Goal: Task Accomplishment & Management: Use online tool/utility

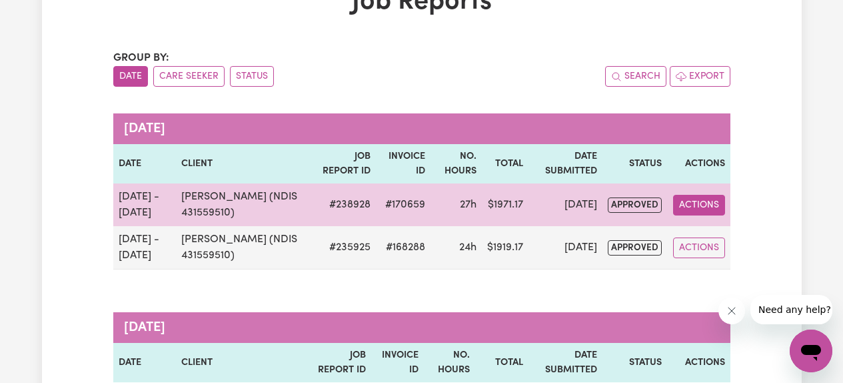
click at [698, 212] on button "Actions" at bounding box center [699, 205] width 52 height 21
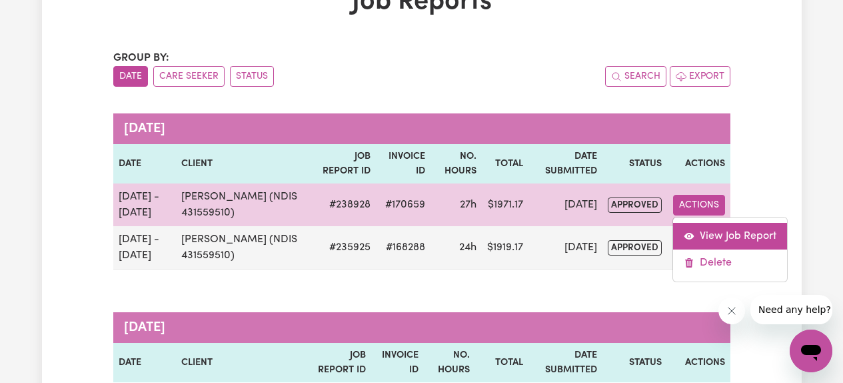
click at [697, 239] on link "View Job Report" at bounding box center [730, 236] width 114 height 27
select select "pm"
select select "61.07-Weekday"
select select "pm"
select select "61.07-Weekday"
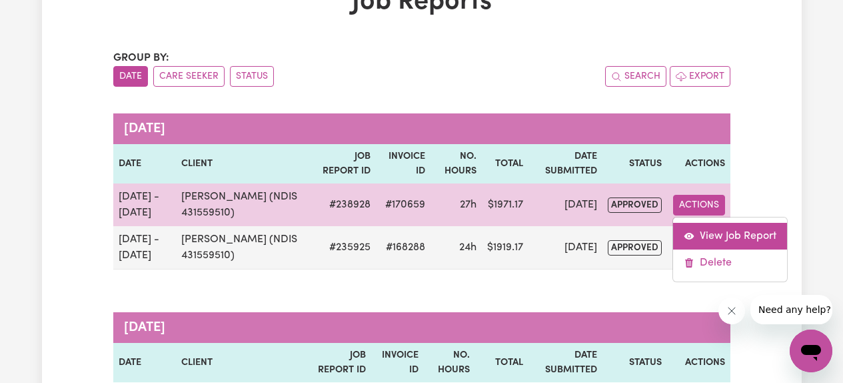
select select "pm"
select select "61.07-Weekday"
select select "pm"
select select "61.07-Weekday"
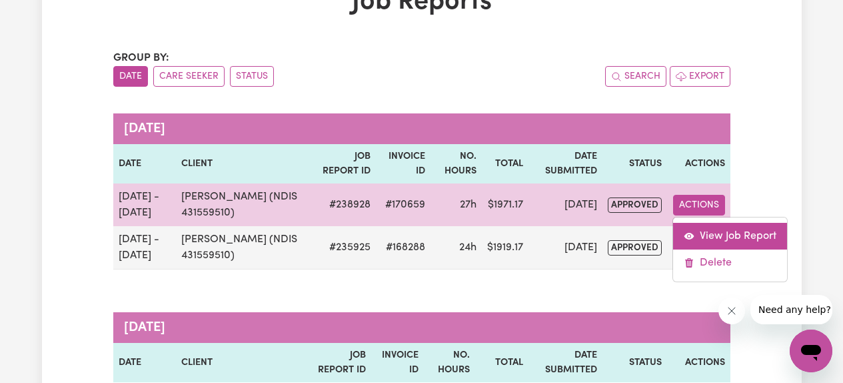
select select "pm"
select select "61.07-Weekday"
select select "pm"
select select "61.07-Weekday"
select select "pm"
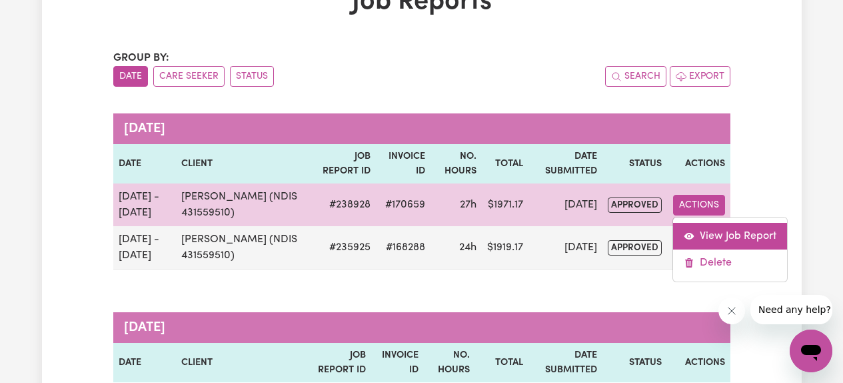
select select "pm"
select select "61.07-Weekday"
select select "pm"
select select "61.07-Weekday"
select select "pm"
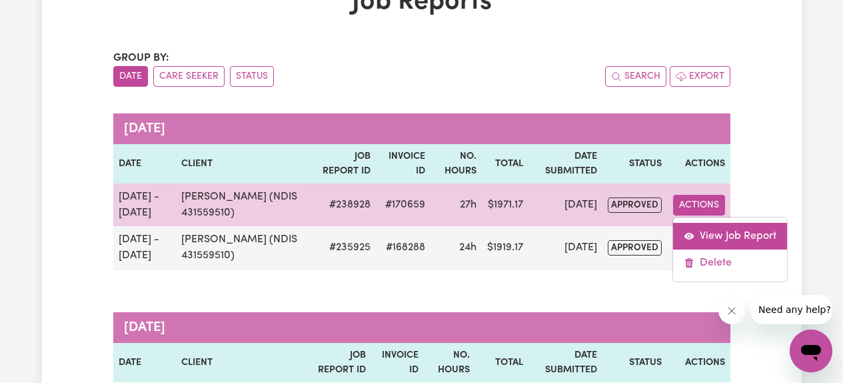
select select "61.07-Weekday"
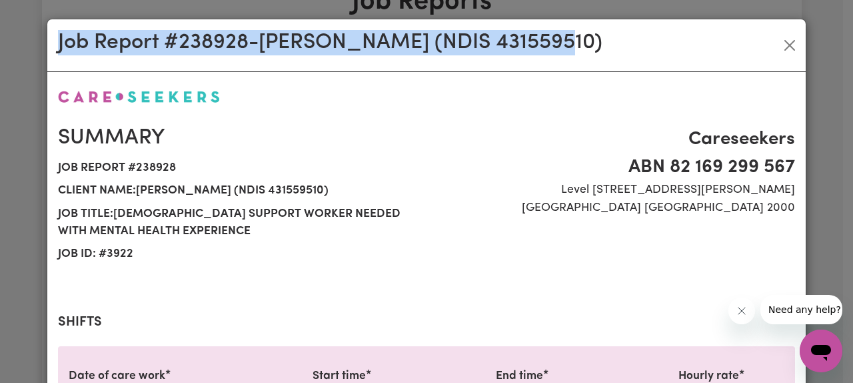
drag, startPoint x: 557, startPoint y: 43, endPoint x: 53, endPoint y: 44, distance: 504.0
click at [53, 44] on div "Job Report # 238928 - [PERSON_NAME] (NDIS 431559510)" at bounding box center [426, 45] width 759 height 53
copy h2 "Job Report # 238928 - [PERSON_NAME] (NDIS 431559510)"
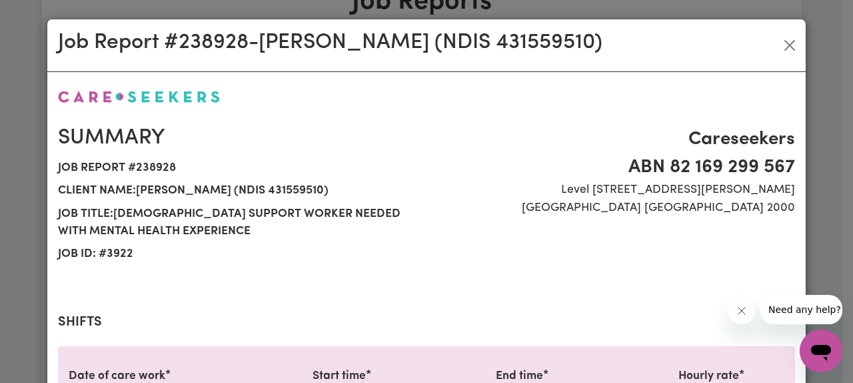
click at [273, 139] on h2 "Summary" at bounding box center [238, 137] width 361 height 25
drag, startPoint x: 133, startPoint y: 252, endPoint x: 57, endPoint y: 242, distance: 76.0
click at [57, 242] on div "Summary Job report # 238928 Client name: [PERSON_NAME] (NDIS 431559510) Job tit…" at bounding box center [238, 195] width 377 height 140
copy div "Job ID: # 3922"
click at [784, 51] on button "Close" at bounding box center [789, 45] width 21 height 21
